Goal: Task Accomplishment & Management: Manage account settings

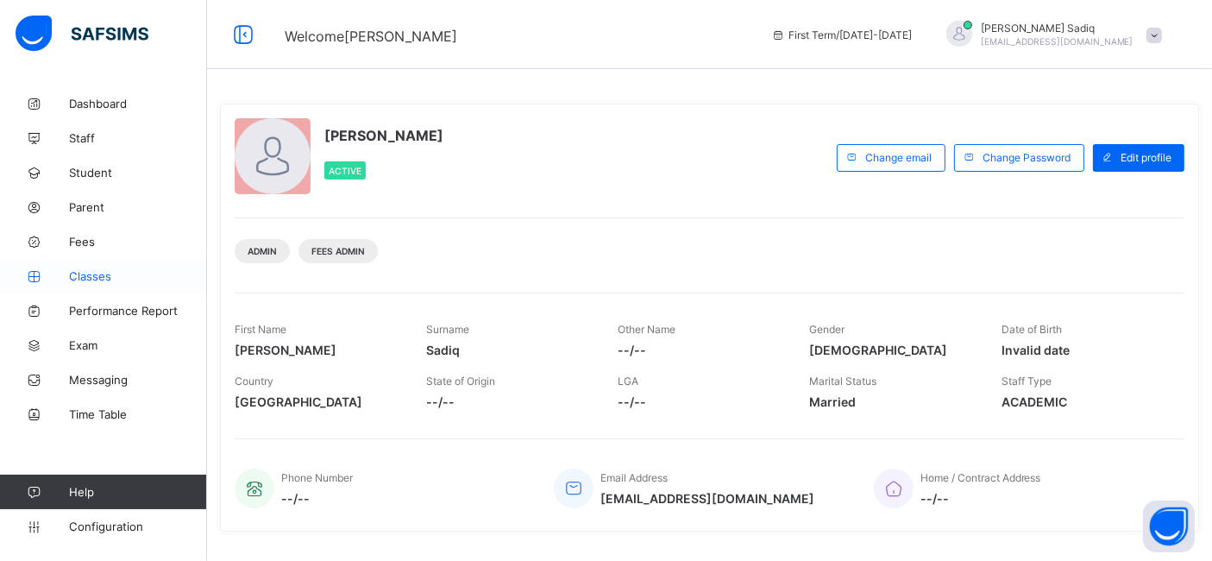
click at [110, 279] on span "Classes" at bounding box center [138, 276] width 138 height 14
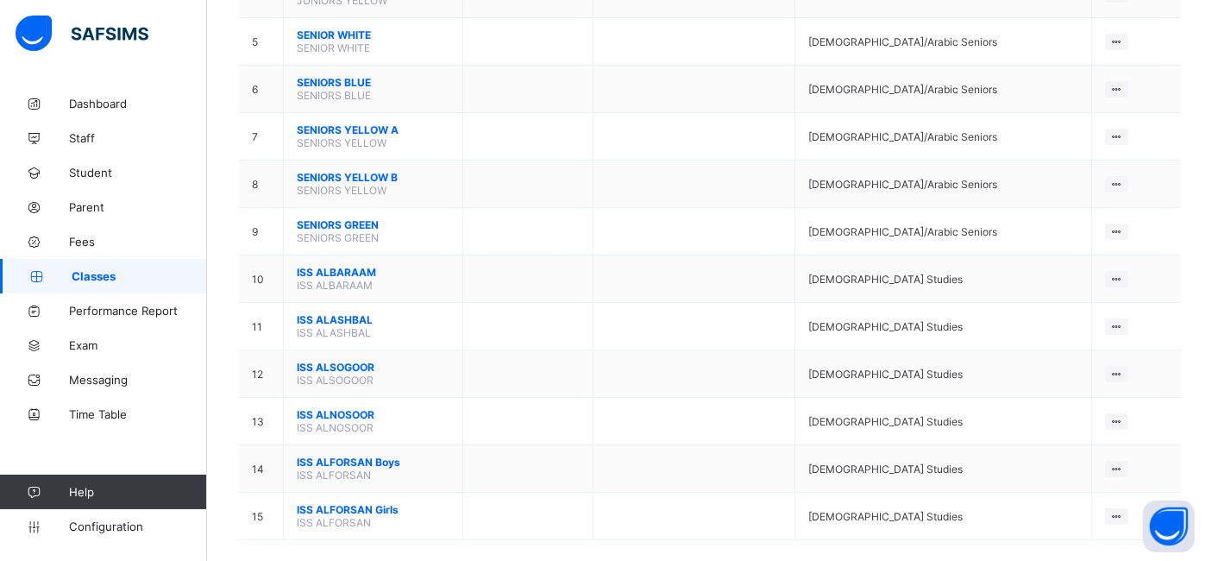
scroll to position [386, 0]
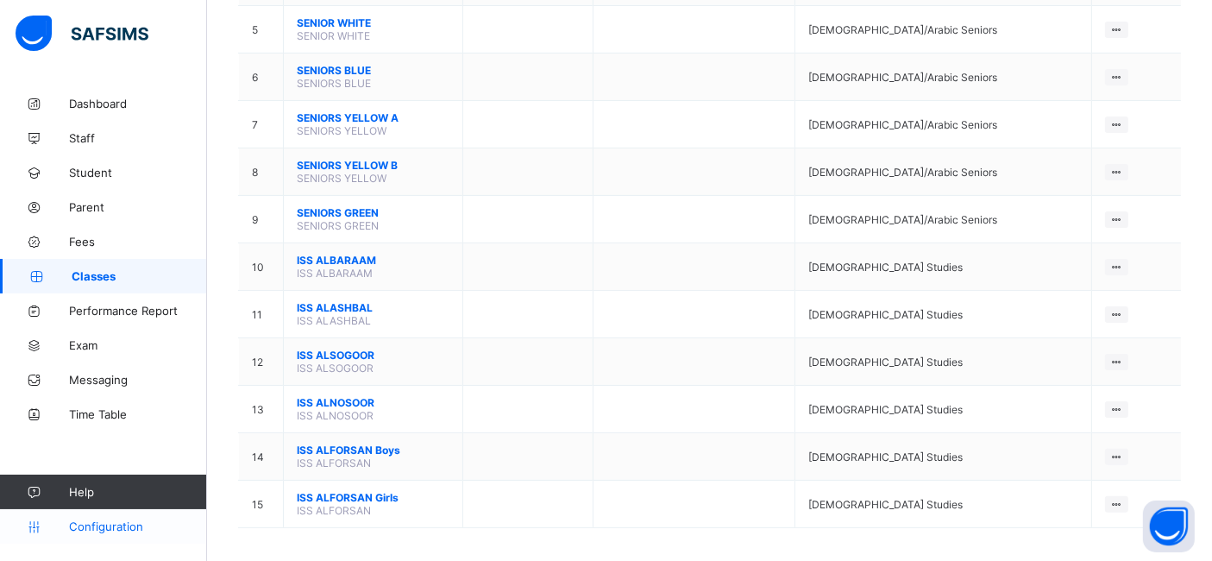
click at [92, 534] on link "Configuration" at bounding box center [103, 526] width 206 height 34
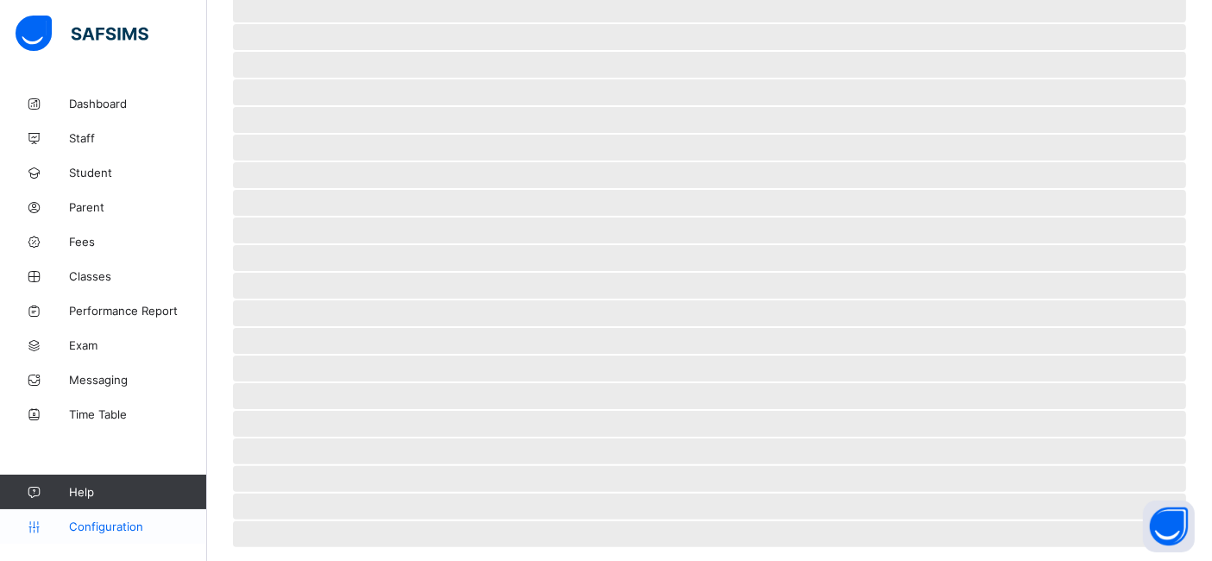
scroll to position [27, 0]
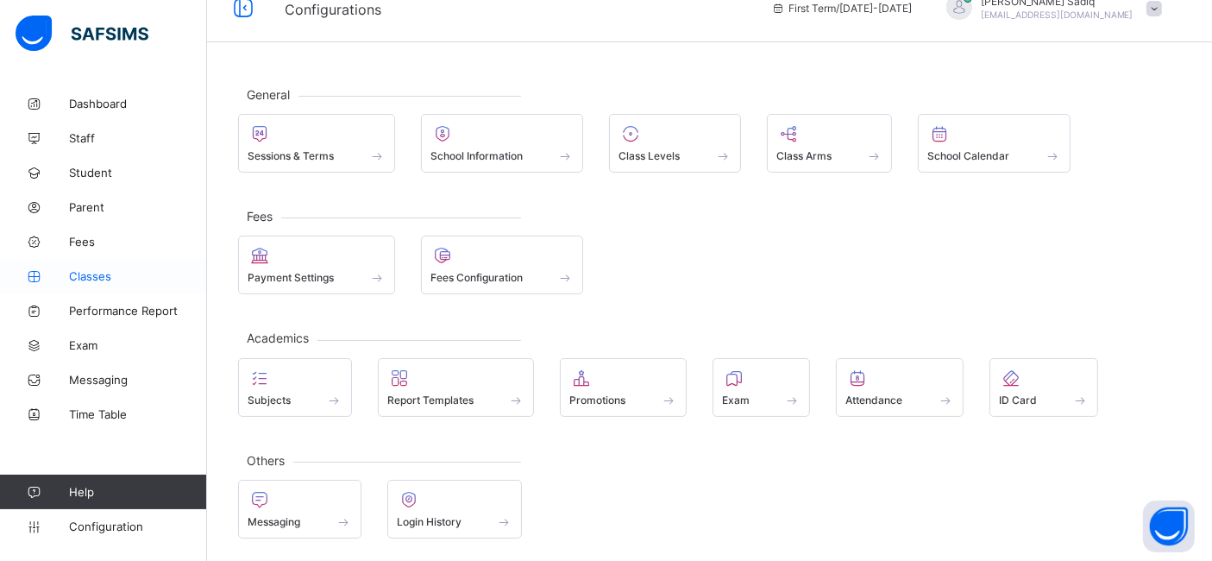
click at [102, 272] on span "Classes" at bounding box center [138, 276] width 138 height 14
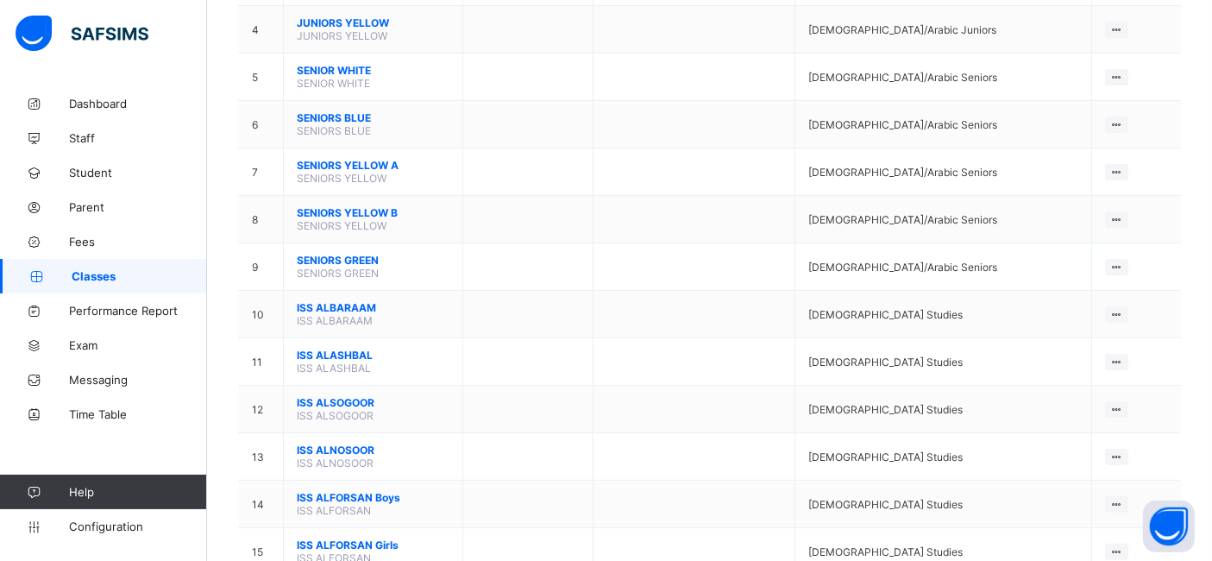
scroll to position [386, 0]
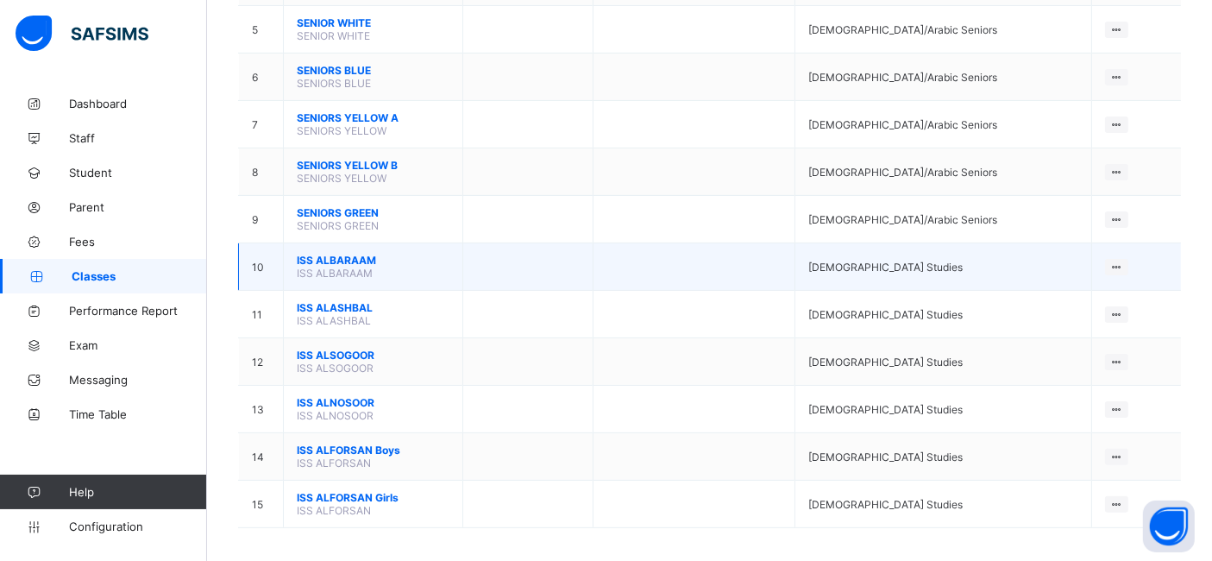
click at [331, 254] on span "ISS ALBARAAM" at bounding box center [373, 260] width 153 height 13
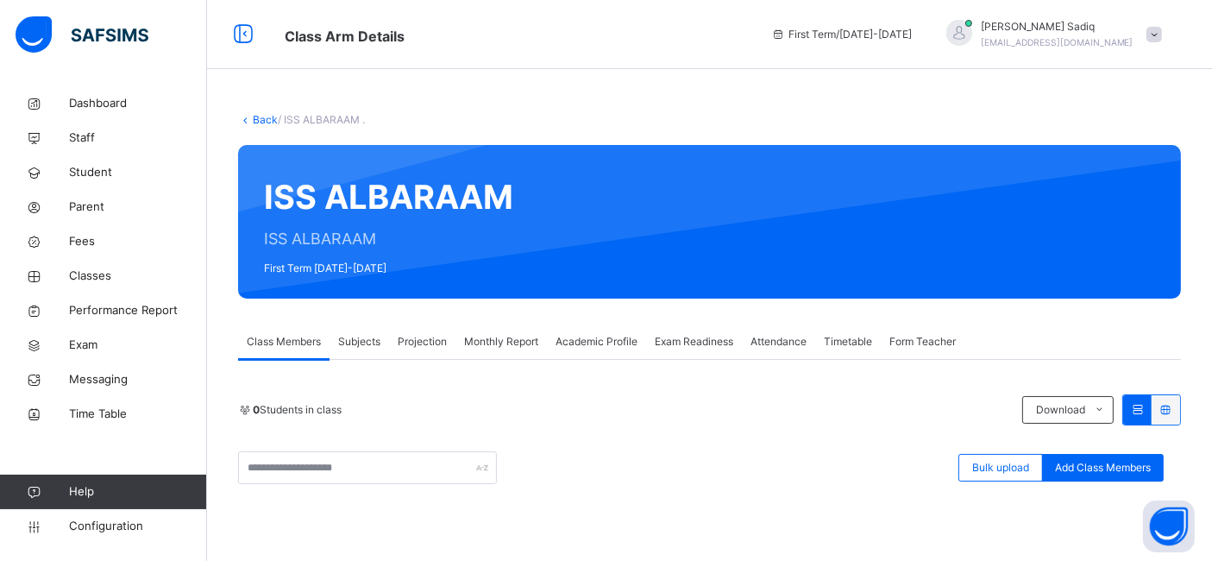
click at [256, 121] on link "Back" at bounding box center [265, 119] width 25 height 13
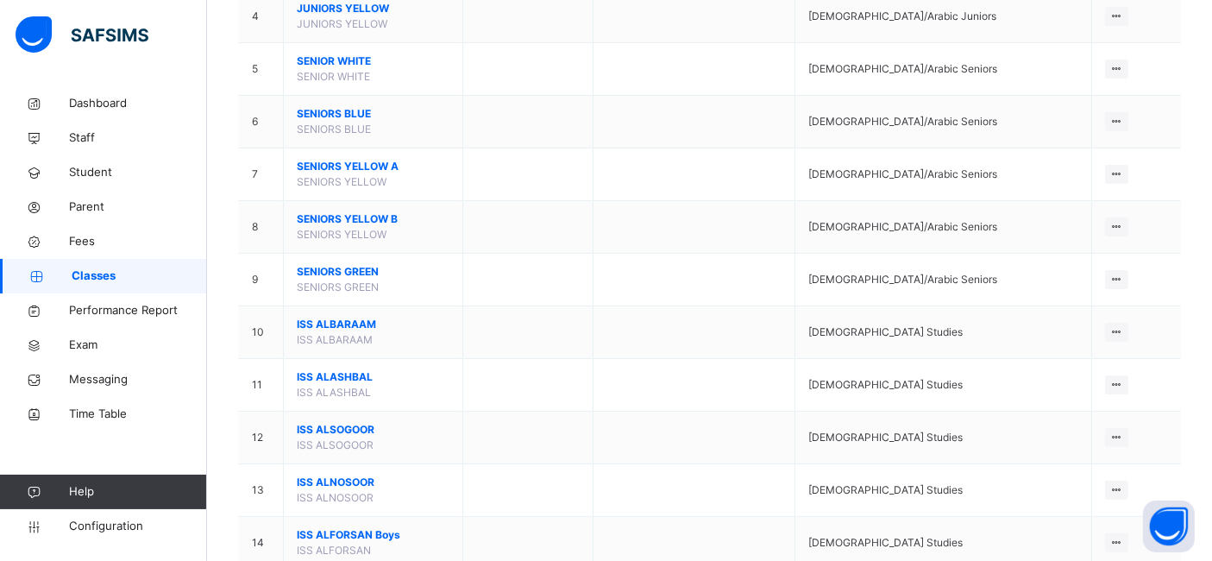
scroll to position [413, 0]
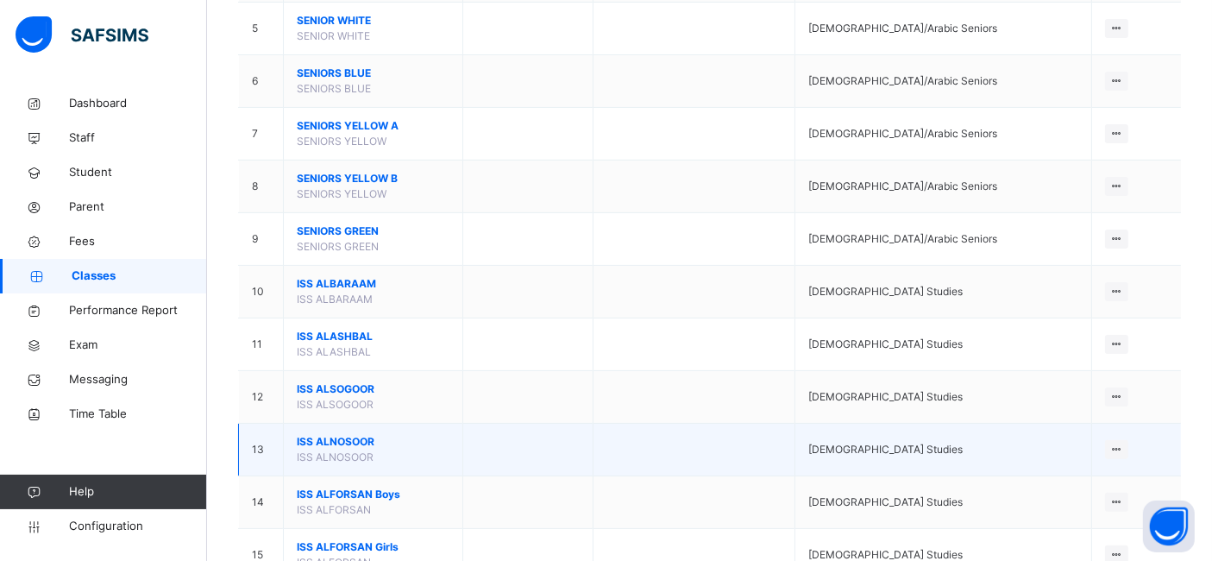
click at [360, 434] on span "ISS ALNOSOOR" at bounding box center [373, 442] width 153 height 16
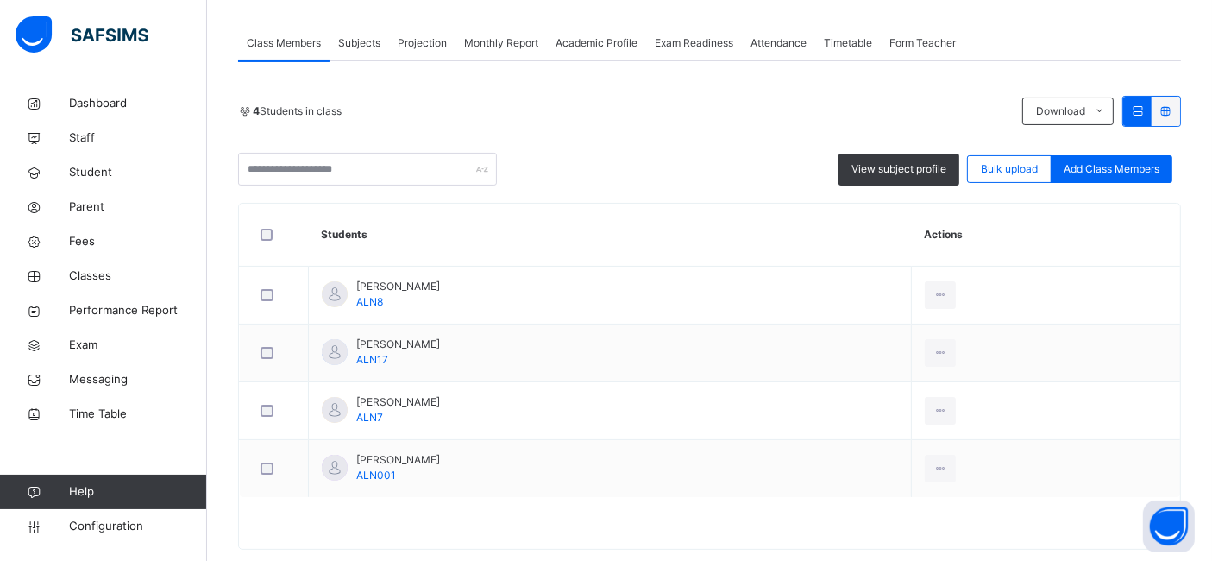
scroll to position [328, 0]
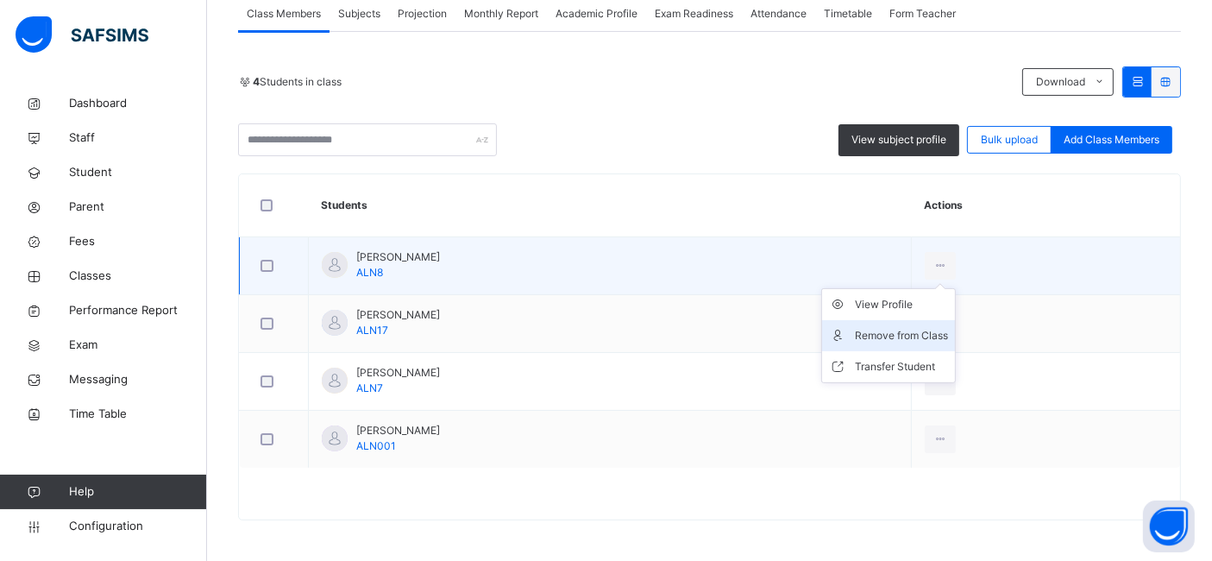
click at [899, 334] on div "Remove from Class" at bounding box center [901, 335] width 93 height 17
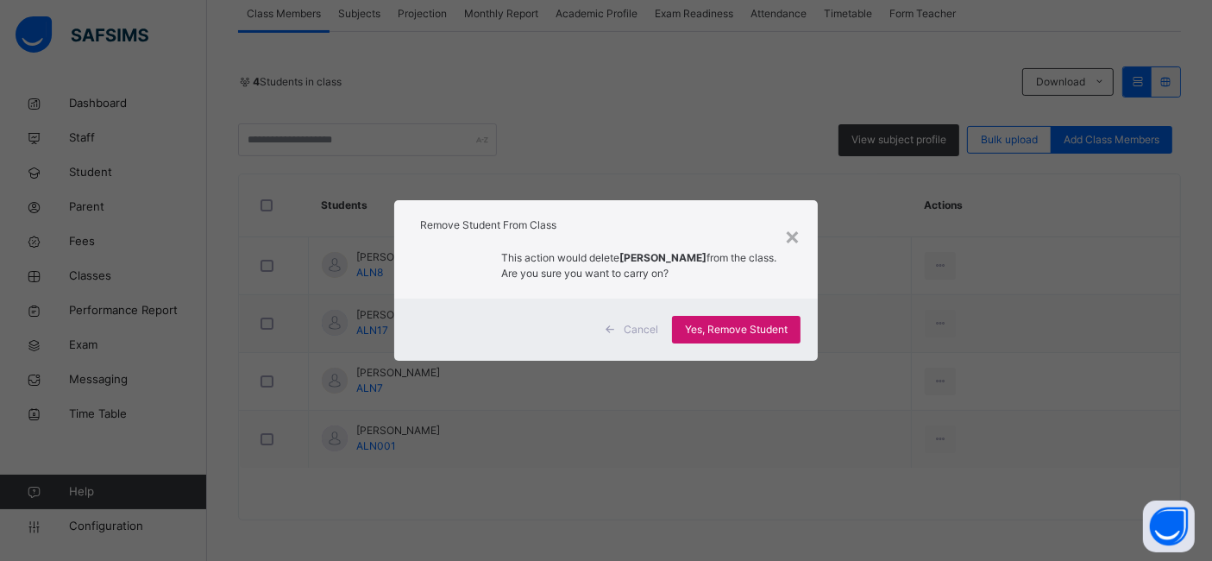
click at [760, 326] on span "Yes, Remove Student" at bounding box center [736, 330] width 103 height 16
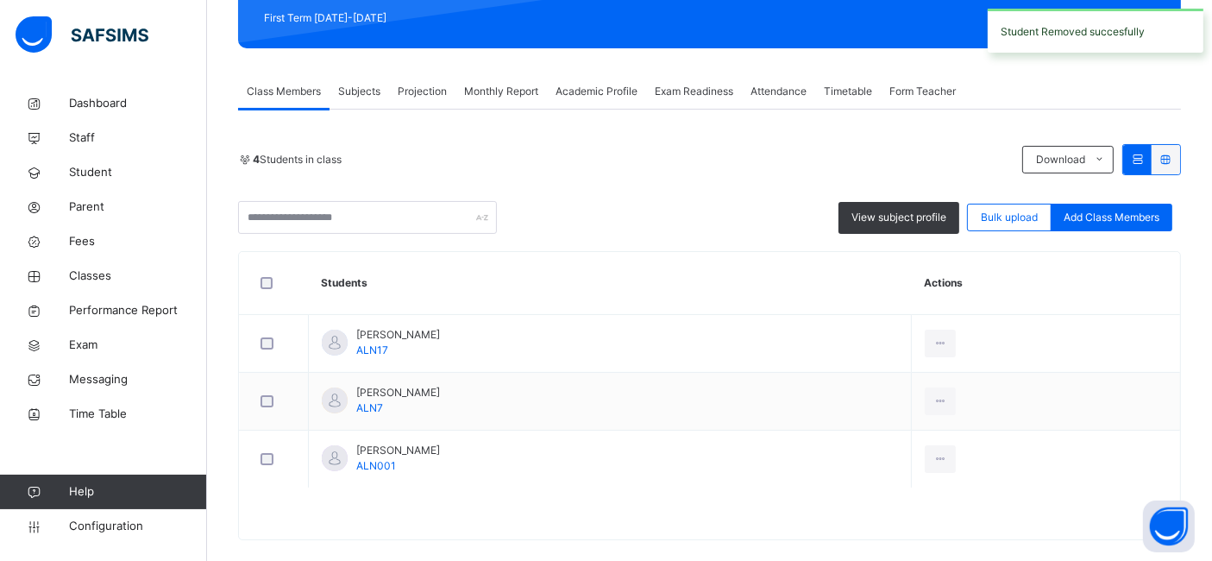
scroll to position [270, 0]
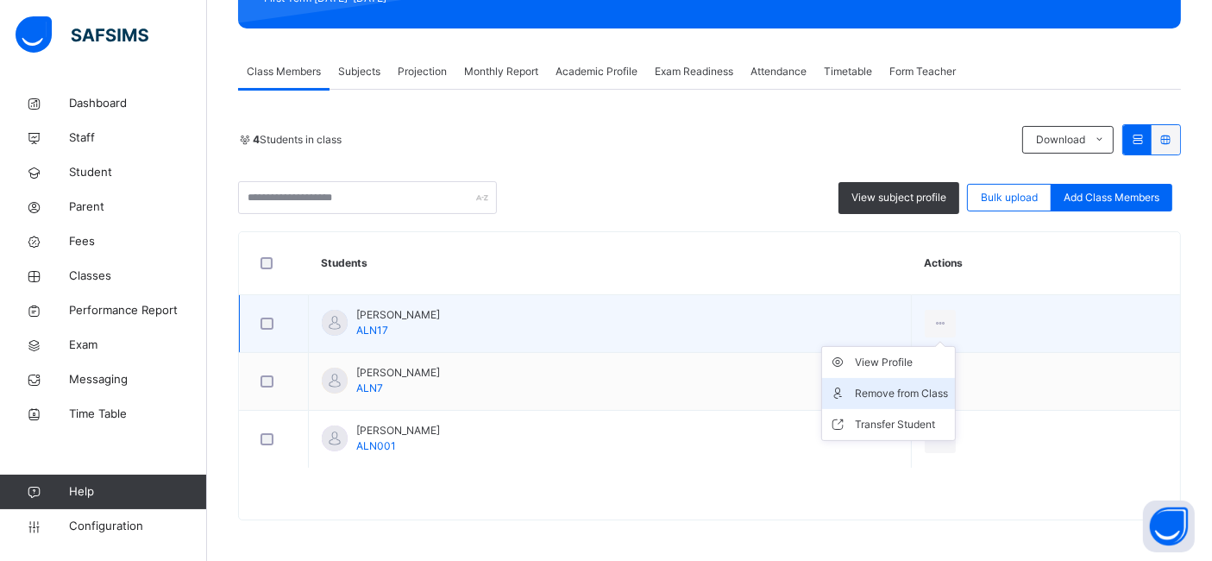
click at [898, 393] on div "Remove from Class" at bounding box center [901, 393] width 93 height 17
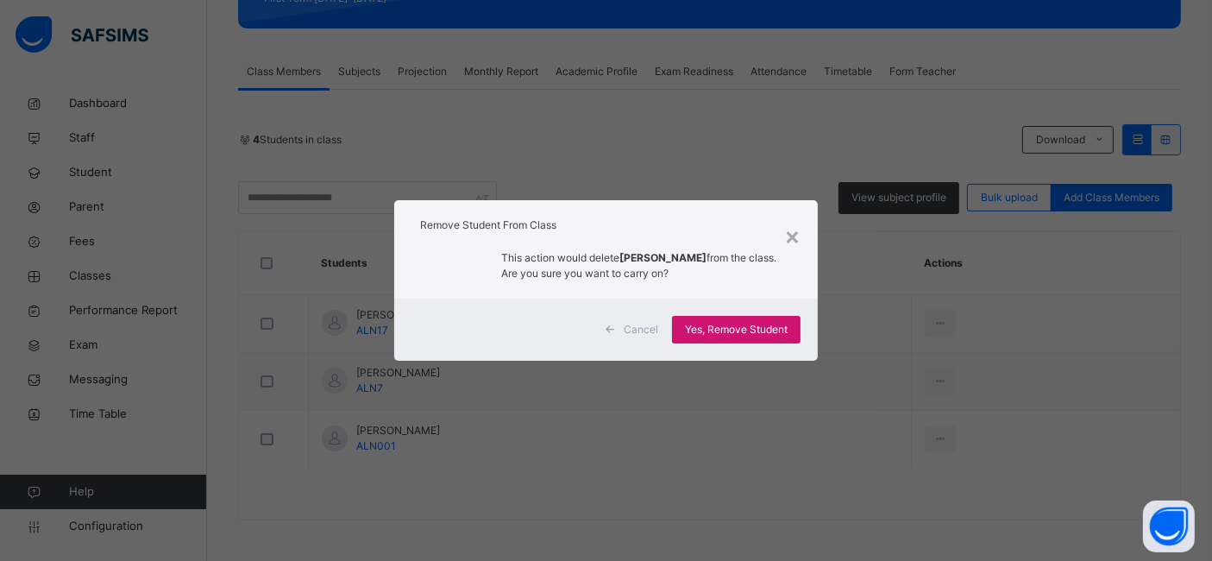
click at [759, 324] on span "Yes, Remove Student" at bounding box center [736, 330] width 103 height 16
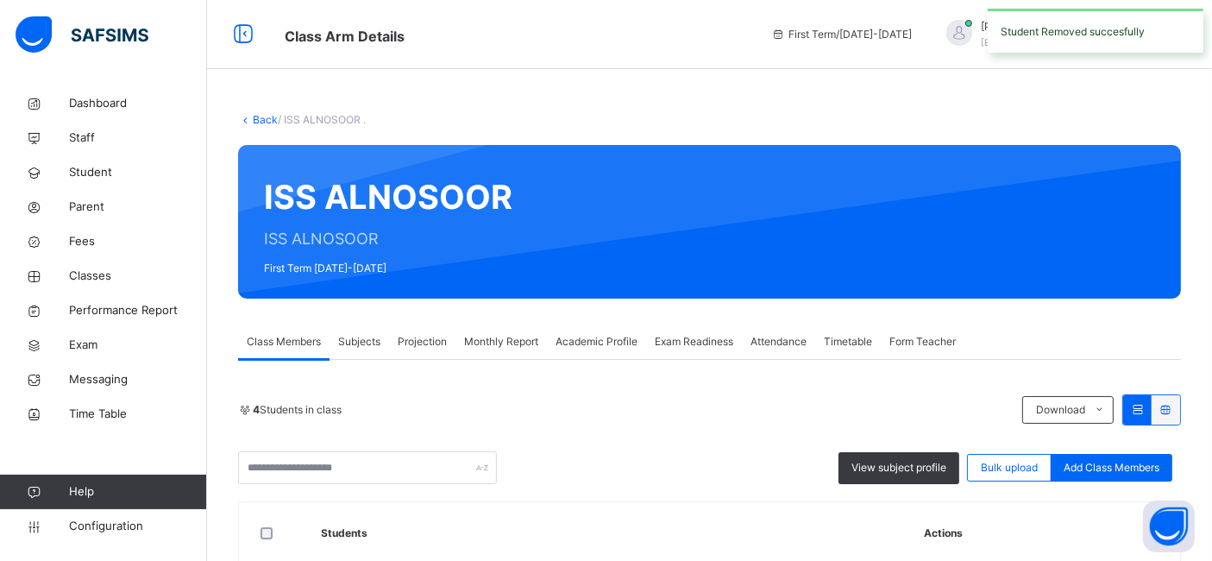
scroll to position [212, 0]
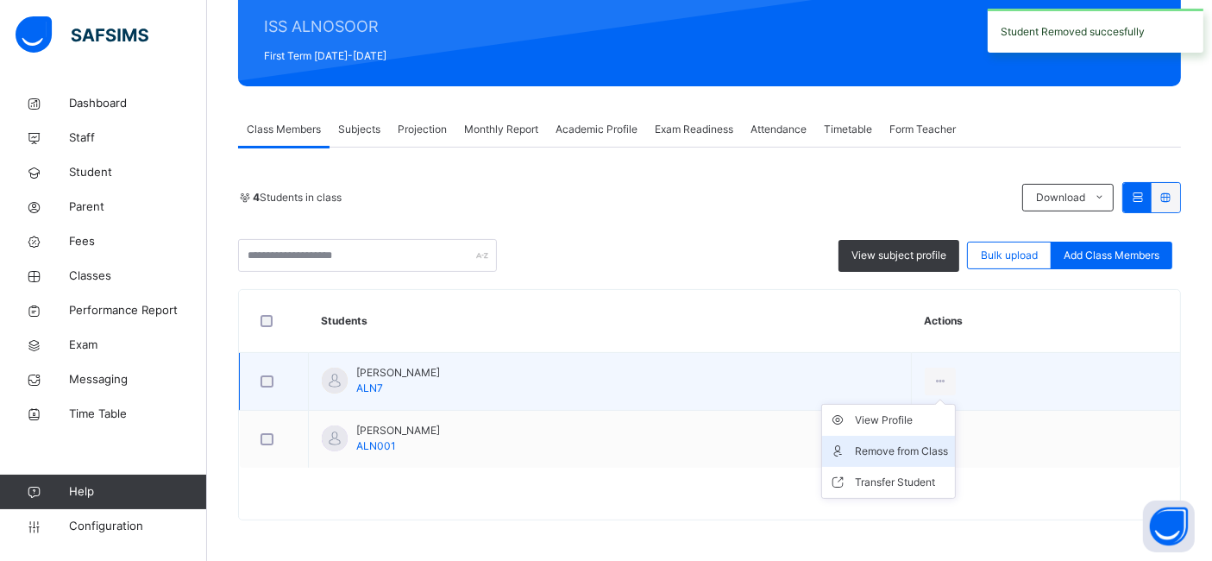
click at [897, 447] on div "Remove from Class" at bounding box center [901, 450] width 93 height 17
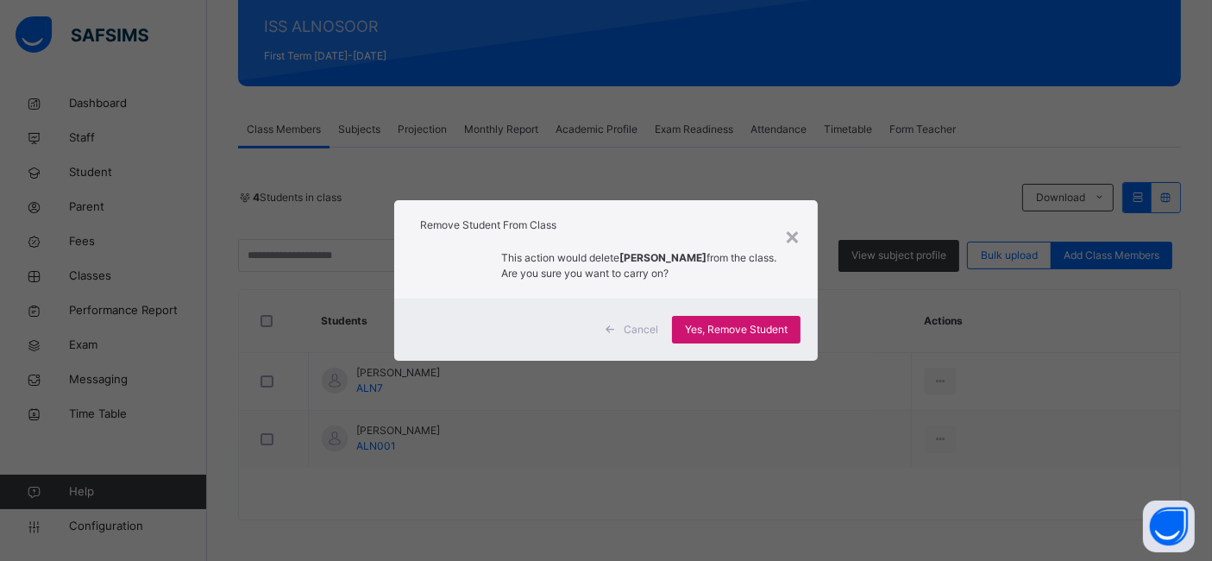
click at [724, 316] on div "Yes, Remove Student" at bounding box center [736, 330] width 128 height 28
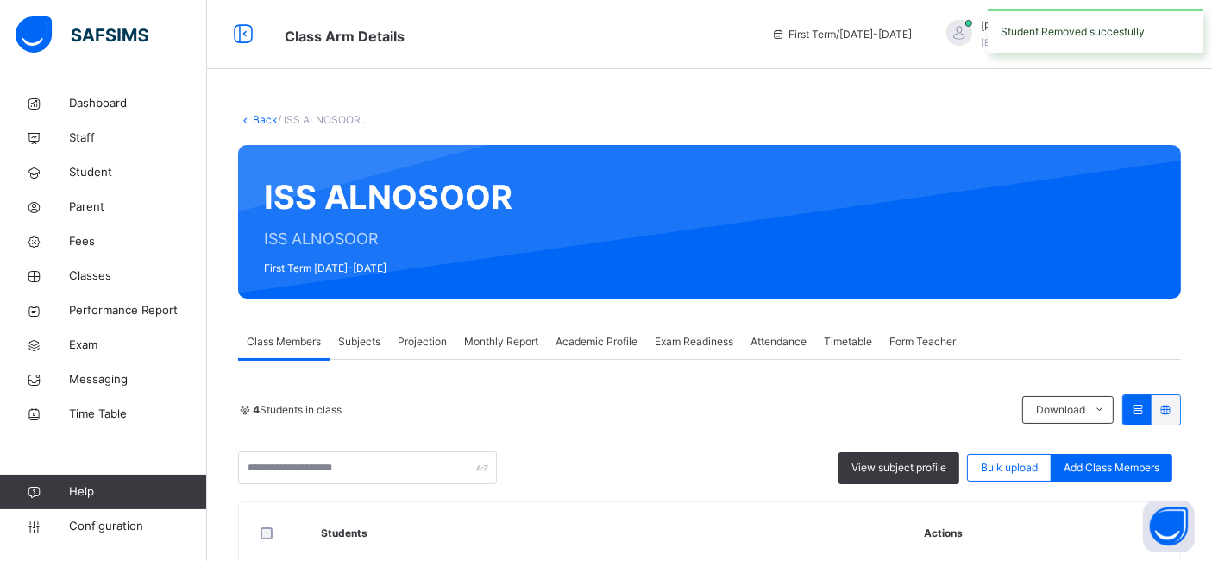
scroll to position [155, 0]
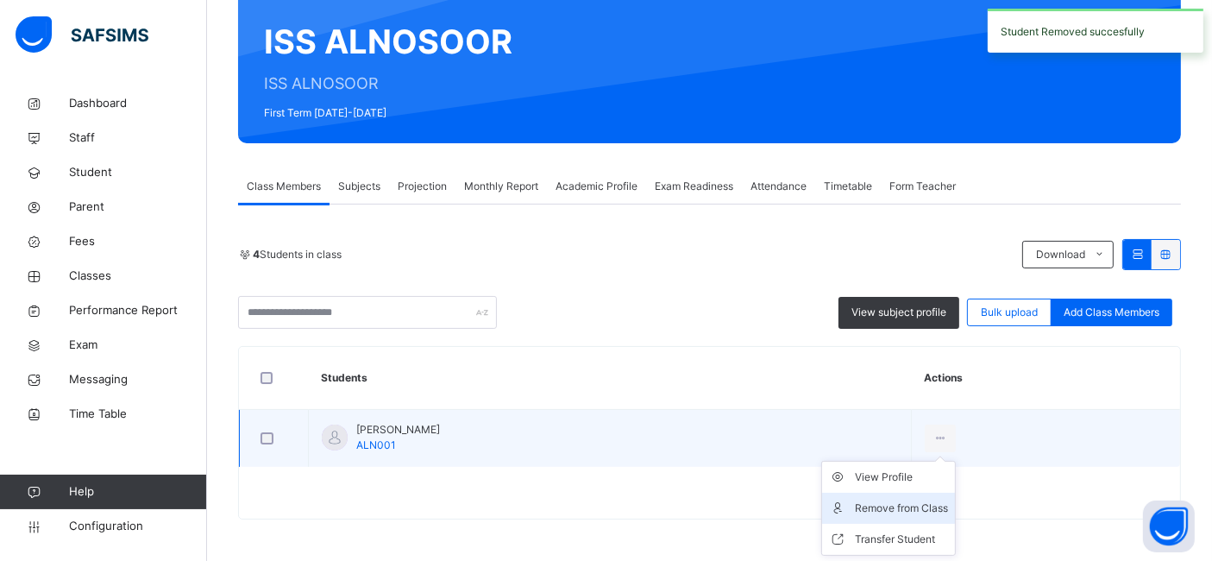
click at [883, 500] on div "Remove from Class" at bounding box center [901, 507] width 93 height 17
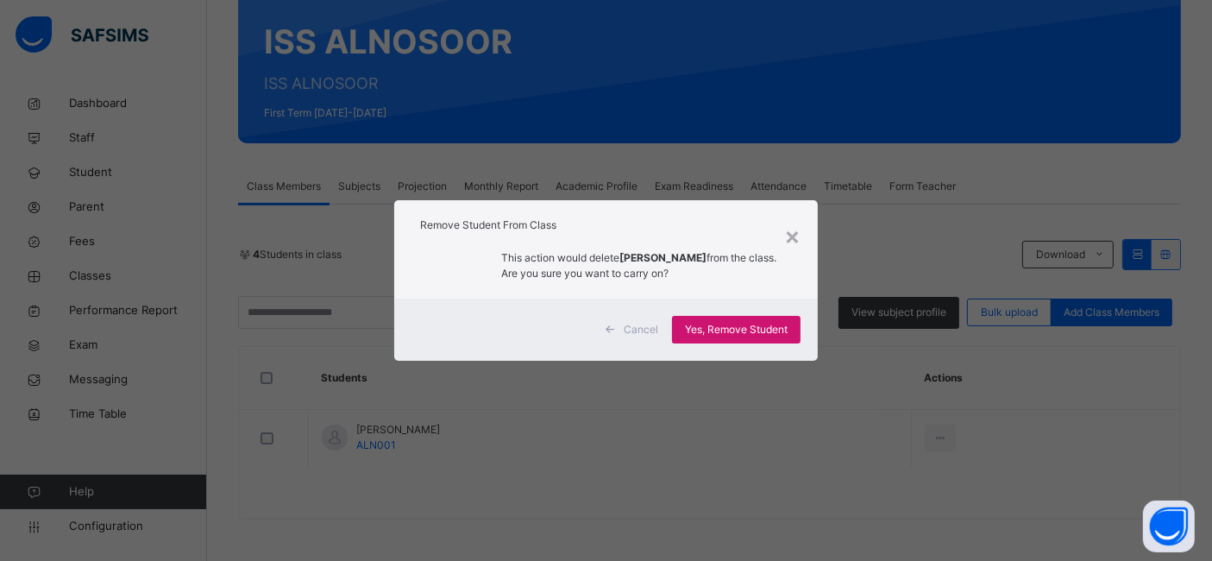
click at [750, 333] on span "Yes, Remove Student" at bounding box center [736, 330] width 103 height 16
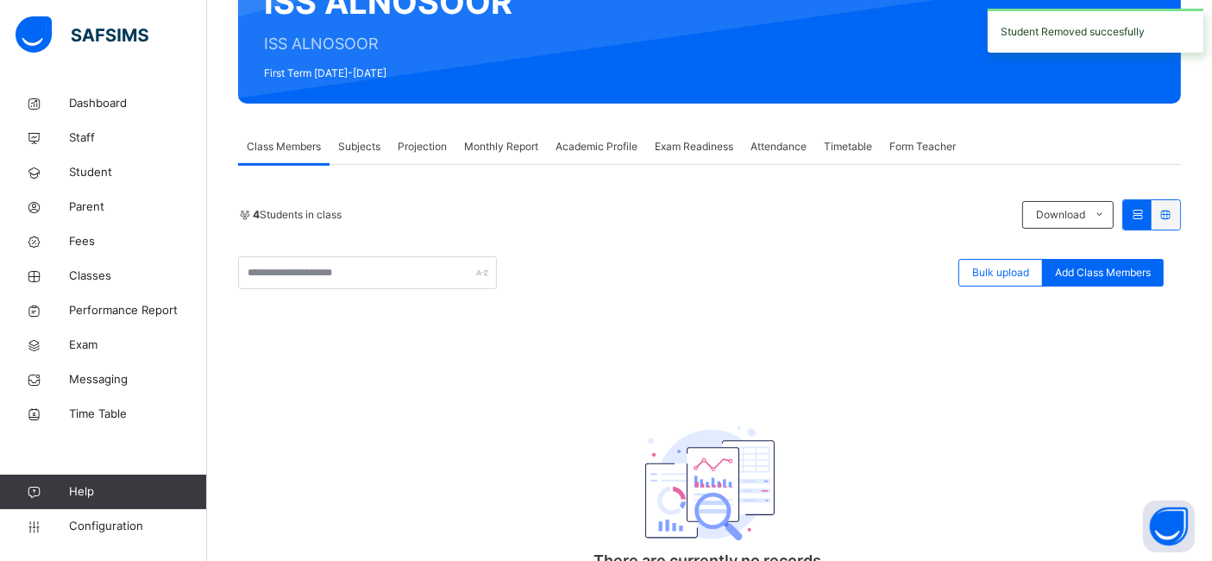
scroll to position [0, 0]
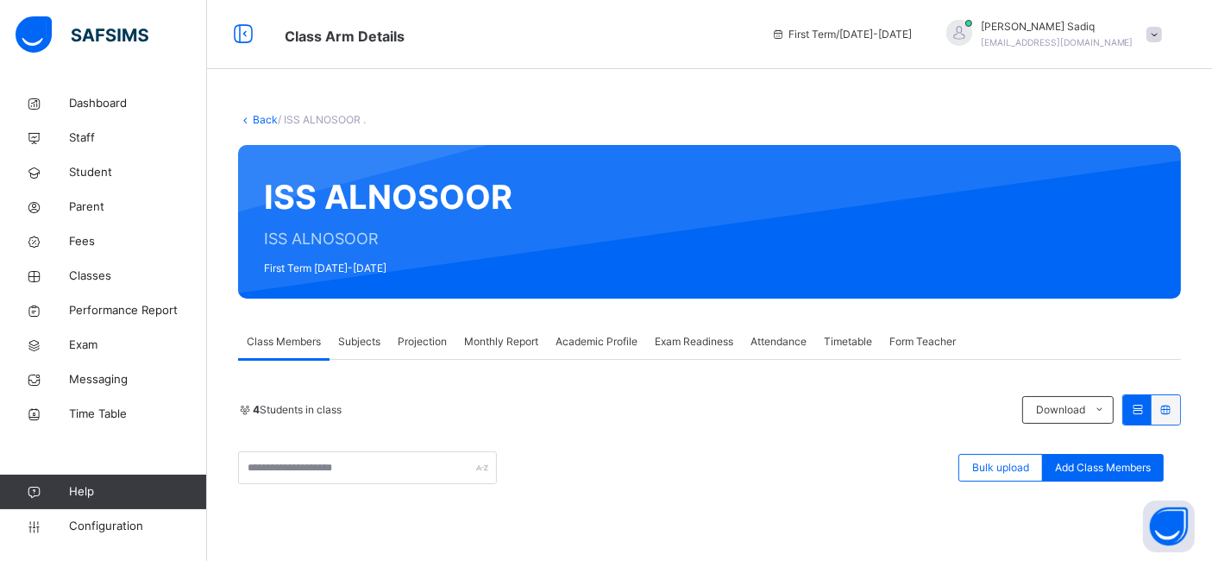
click at [254, 122] on link "Back" at bounding box center [265, 119] width 25 height 13
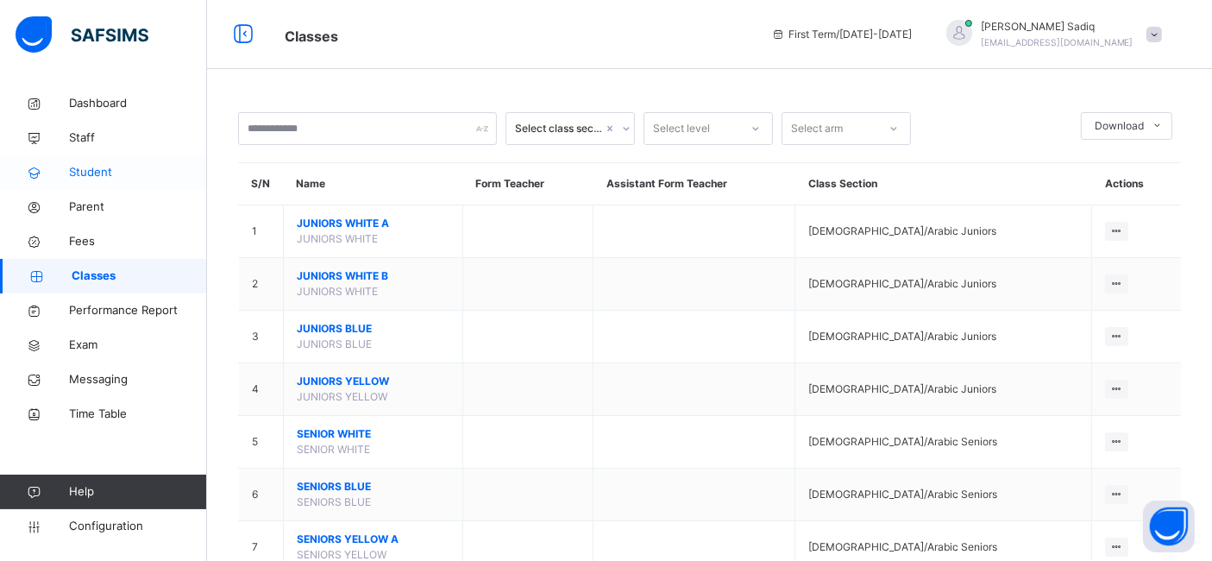
click at [107, 166] on span "Student" at bounding box center [138, 172] width 138 height 17
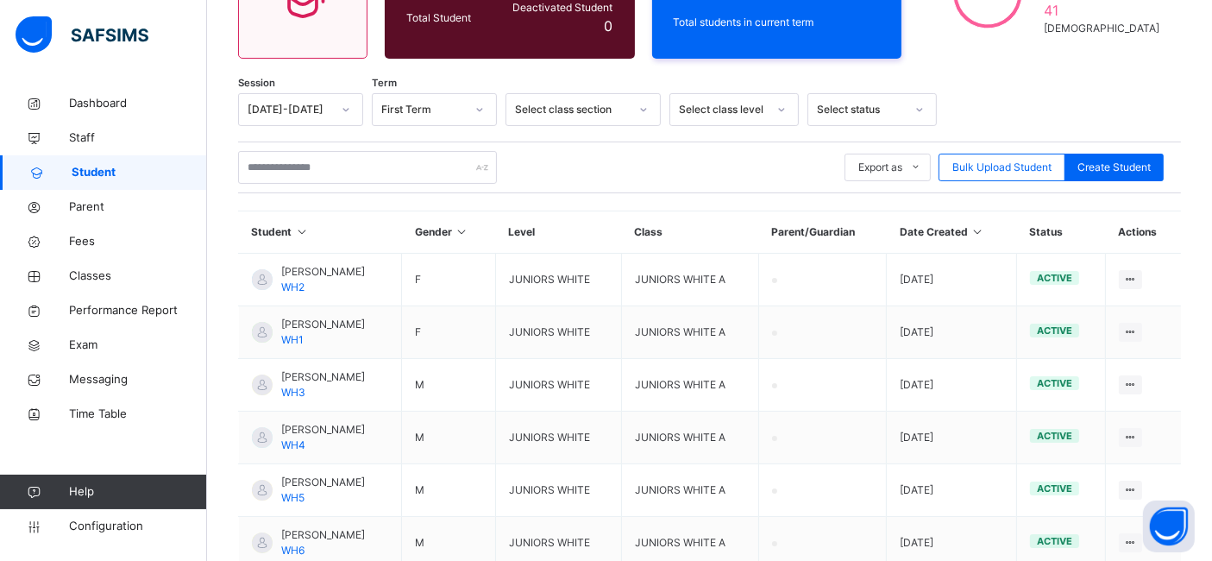
scroll to position [172, 0]
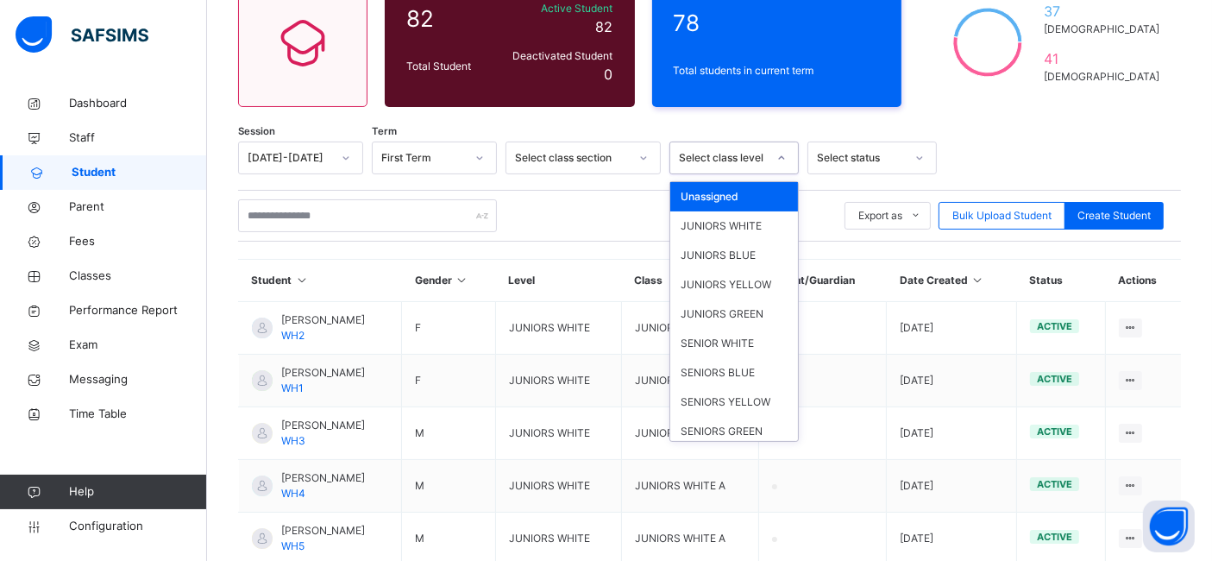
click at [698, 156] on div "Select class level" at bounding box center [723, 158] width 88 height 16
click at [709, 196] on div "Unassigned" at bounding box center [734, 196] width 128 height 29
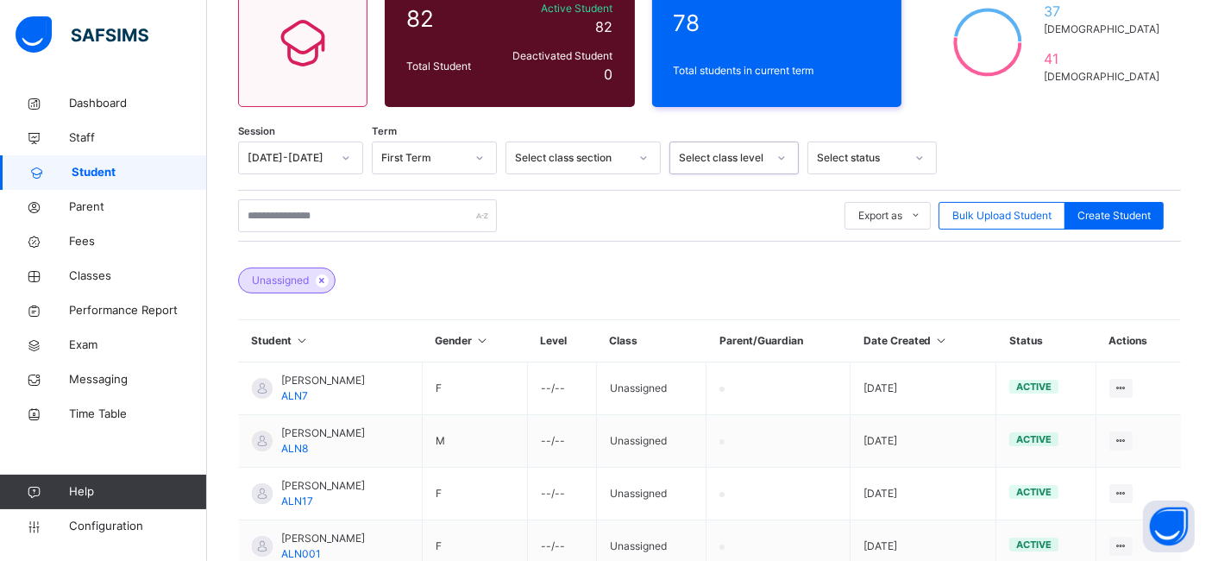
scroll to position [285, 0]
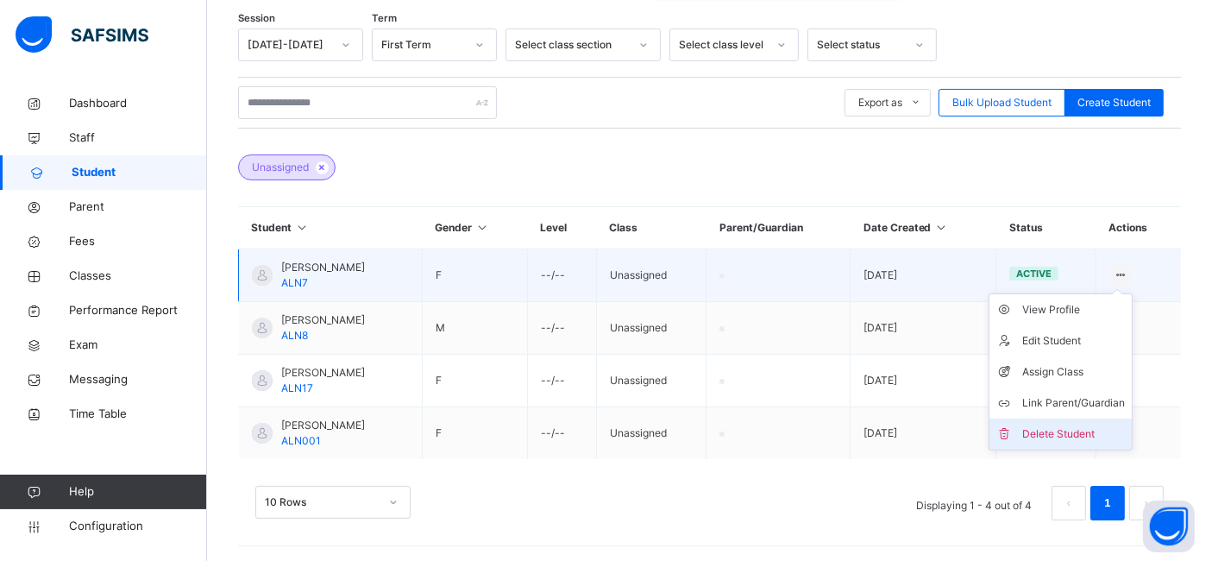
click at [1044, 435] on div "Delete Student" at bounding box center [1073, 433] width 103 height 17
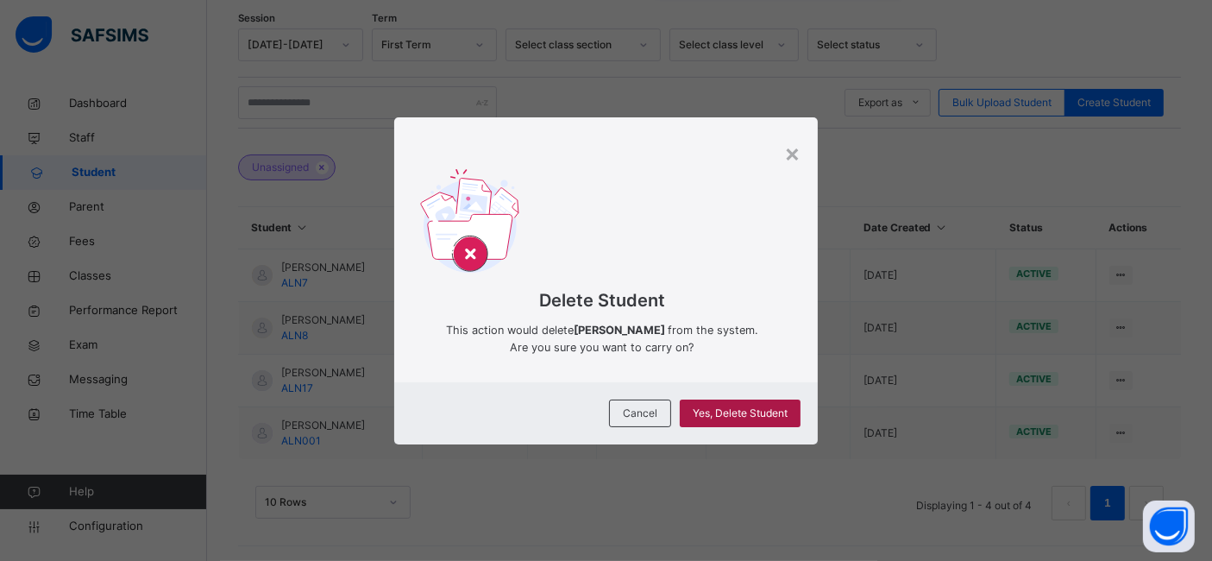
click at [737, 414] on span "Yes, Delete Student" at bounding box center [739, 413] width 95 height 16
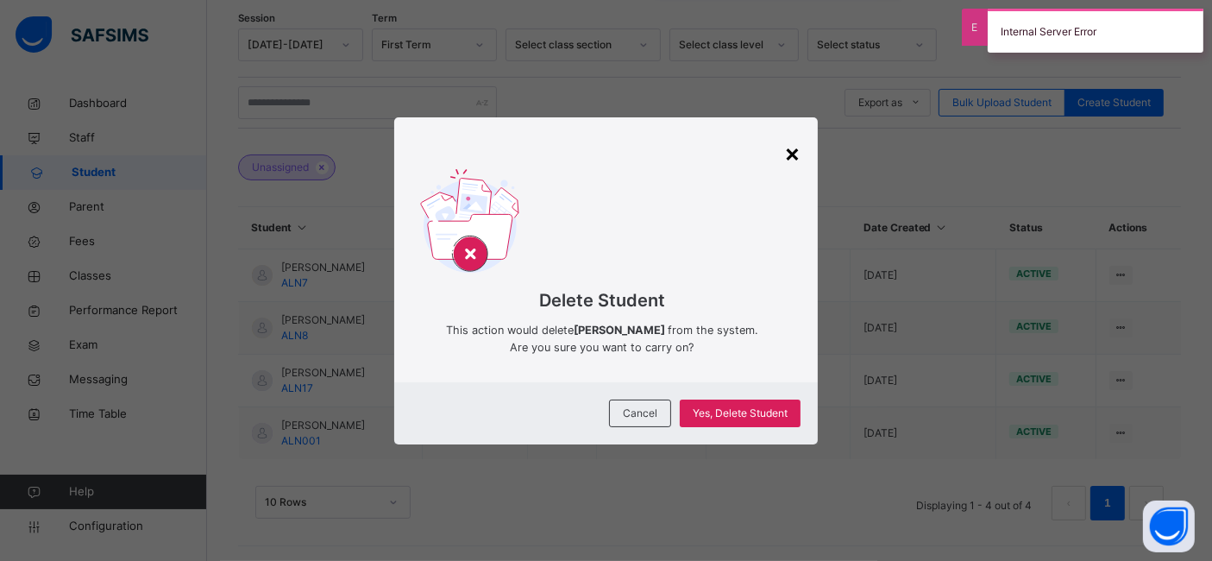
click at [800, 156] on div "×" at bounding box center [792, 153] width 16 height 36
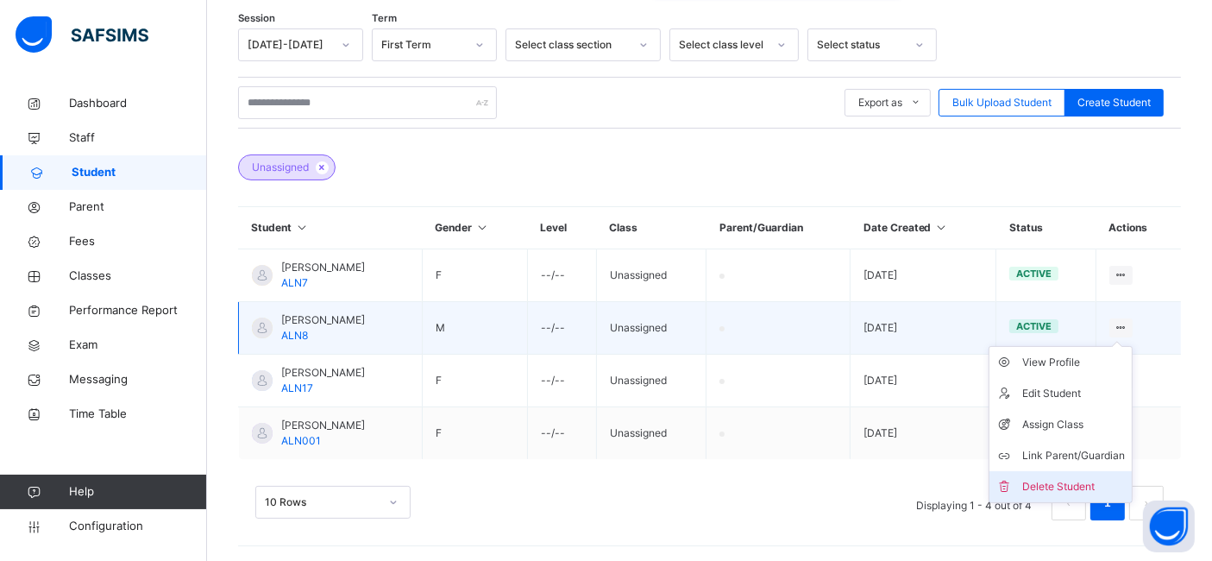
click at [1064, 491] on div "Delete Student" at bounding box center [1073, 486] width 103 height 17
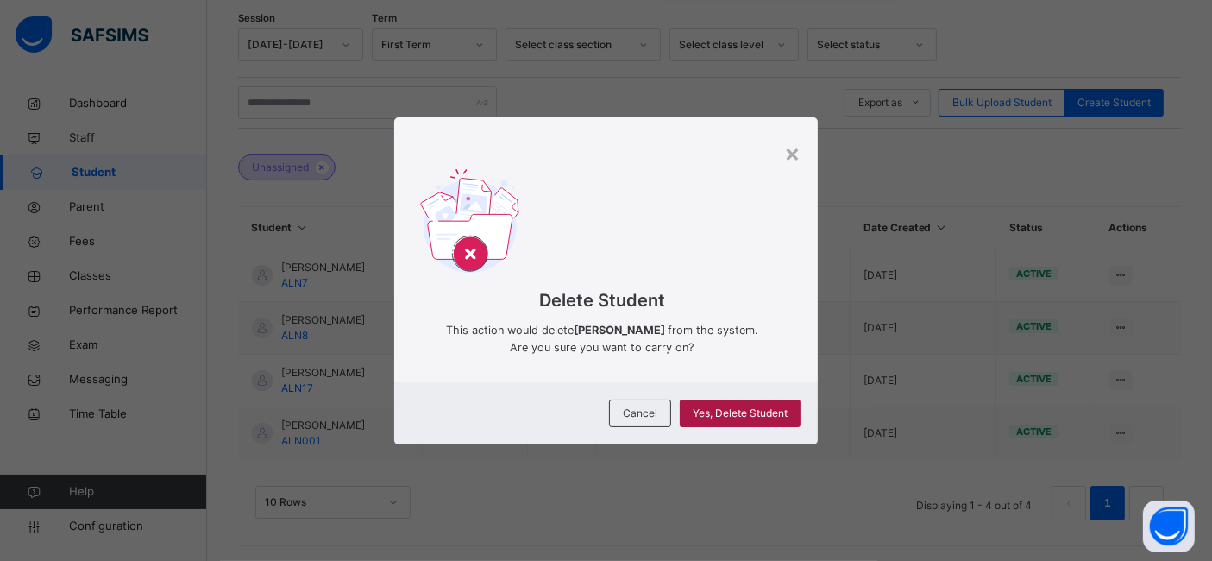
click at [746, 412] on span "Yes, Delete Student" at bounding box center [739, 413] width 95 height 16
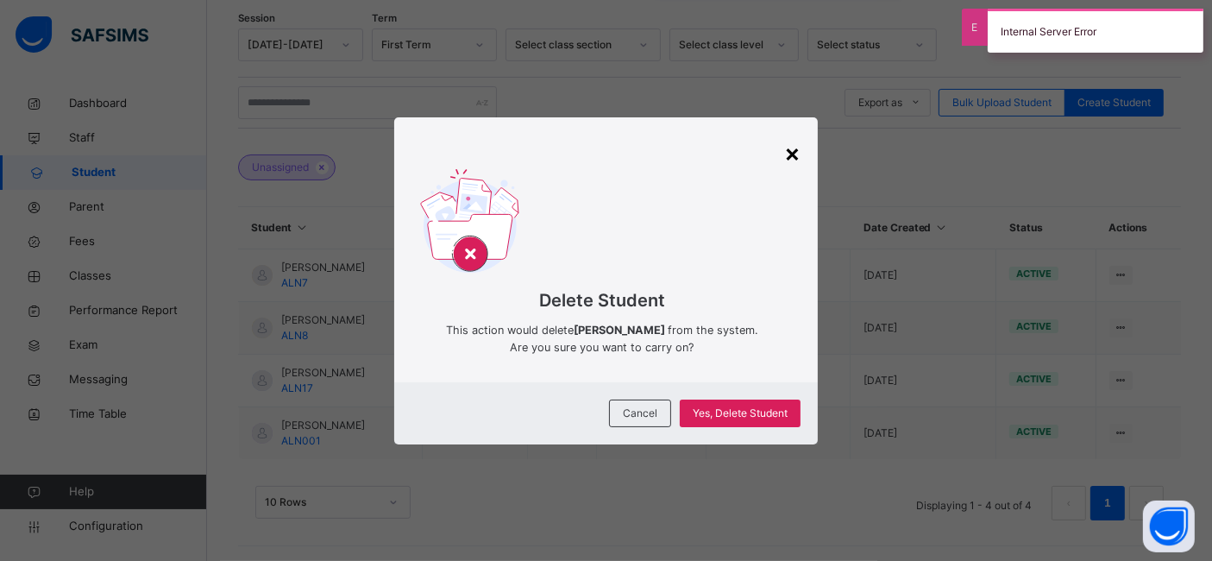
click at [792, 147] on div "×" at bounding box center [792, 153] width 16 height 36
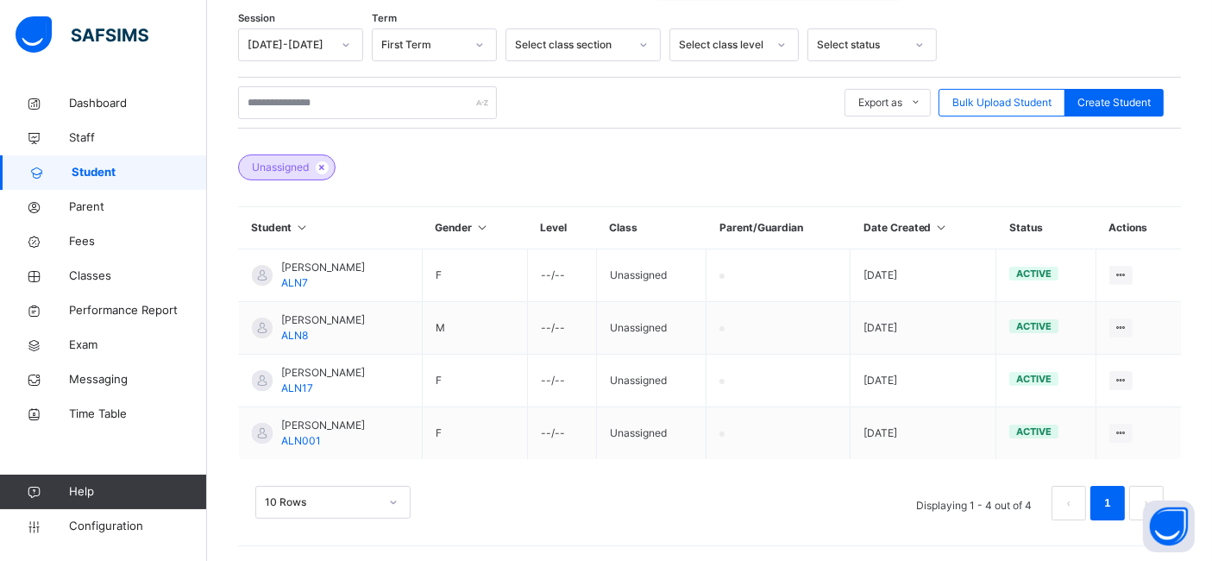
click at [431, 154] on div "Unassigned" at bounding box center [709, 158] width 943 height 60
click at [485, 166] on div "Unassigned" at bounding box center [709, 158] width 943 height 60
click at [591, 191] on div "Session [DATE]-[DATE] Term First Term Select class section Select class level S…" at bounding box center [709, 282] width 943 height 509
click at [97, 94] on link "Dashboard" at bounding box center [103, 103] width 207 height 34
